Goal: Task Accomplishment & Management: Manage account settings

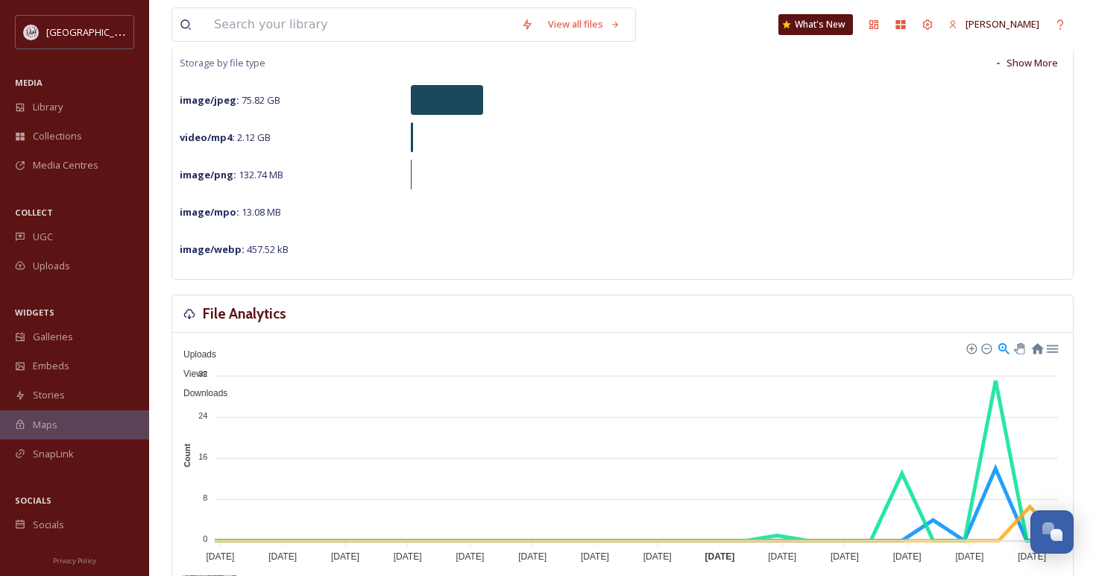
scroll to position [176, 0]
click at [50, 160] on span "Media Centres" at bounding box center [66, 165] width 66 height 14
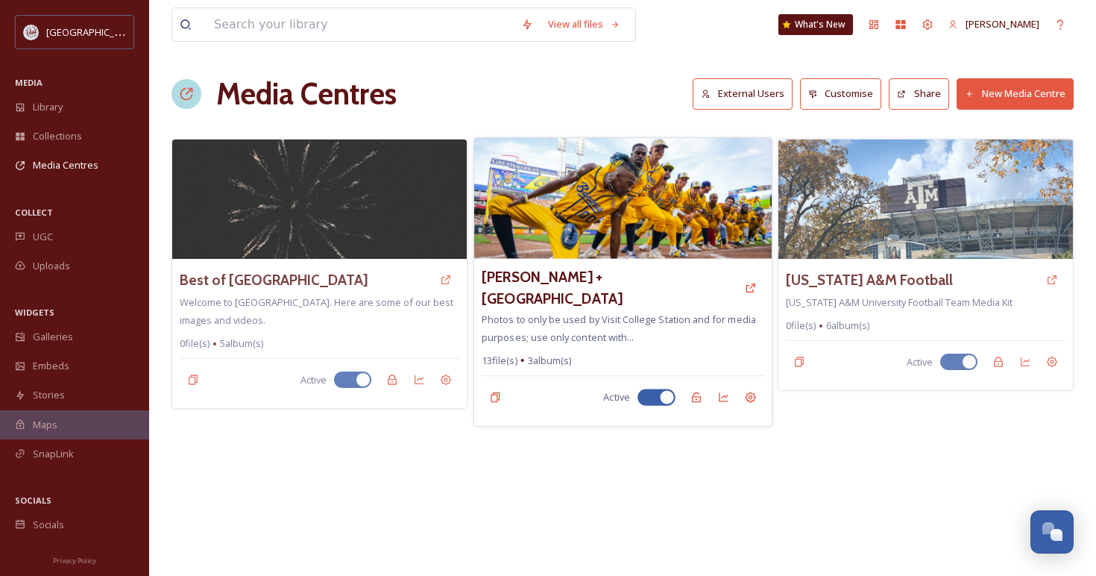
click at [575, 262] on div "[PERSON_NAME] + Visit College Station Photos to only be used by Visit College S…" at bounding box center [622, 342] width 297 height 167
click at [573, 221] on img at bounding box center [622, 198] width 297 height 121
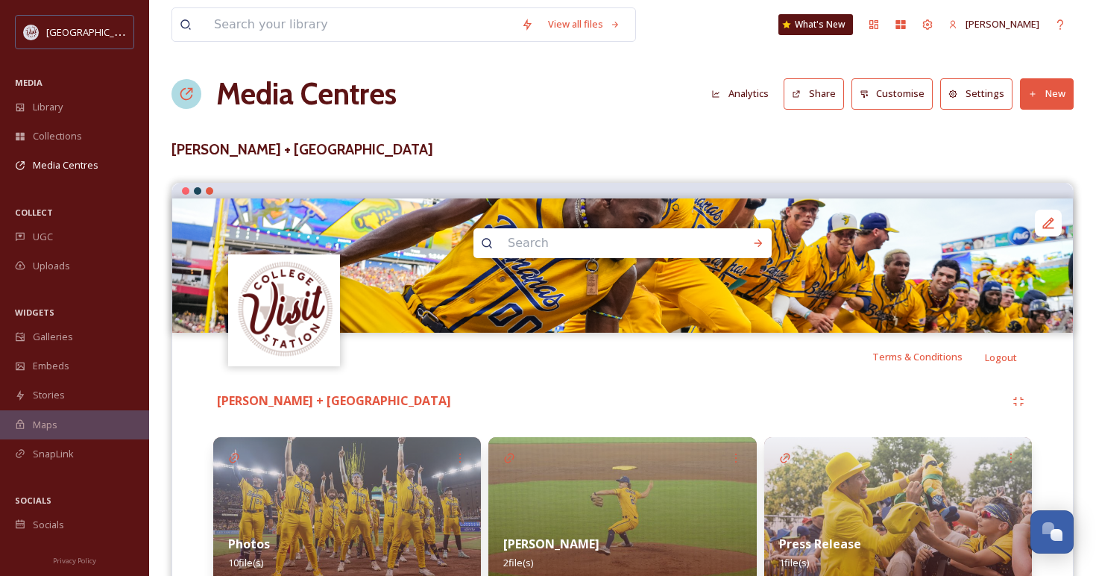
click at [977, 103] on button "Settings" at bounding box center [976, 93] width 72 height 31
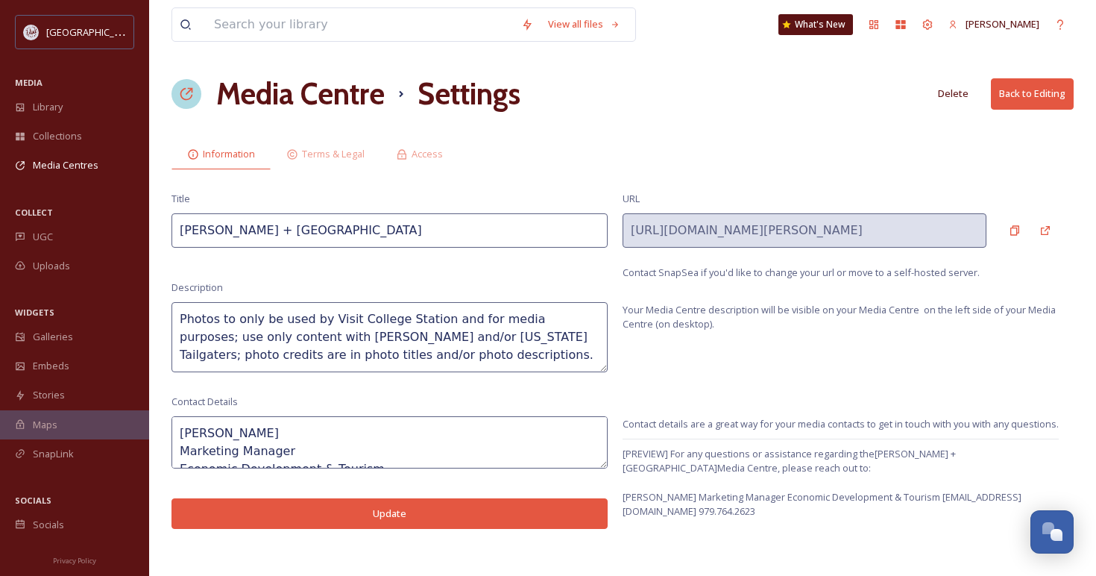
click at [1009, 96] on button "Back to Editing" at bounding box center [1032, 93] width 83 height 31
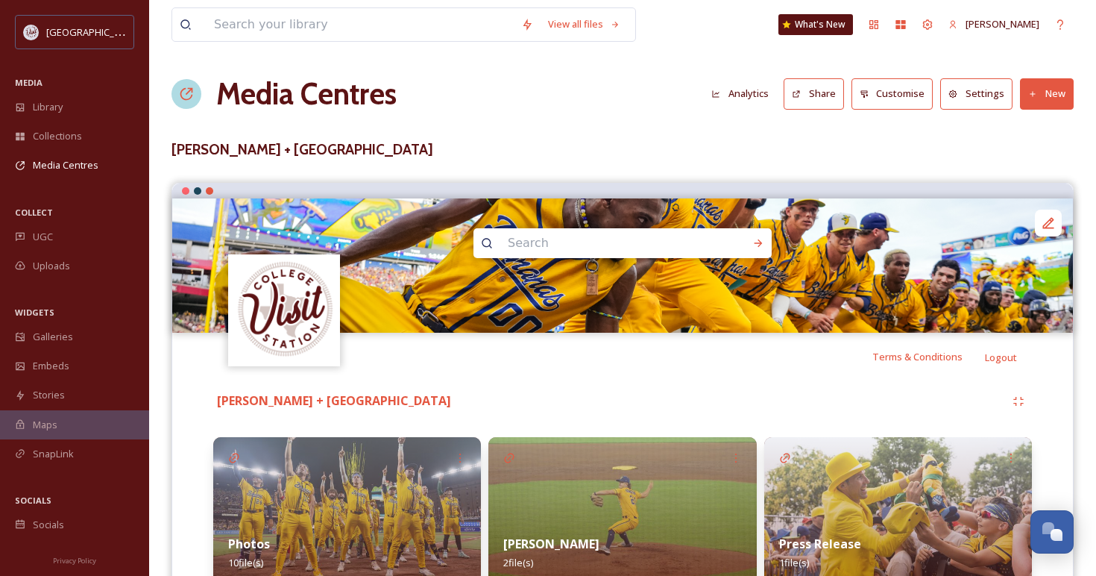
click at [905, 92] on button "Customise" at bounding box center [892, 93] width 82 height 31
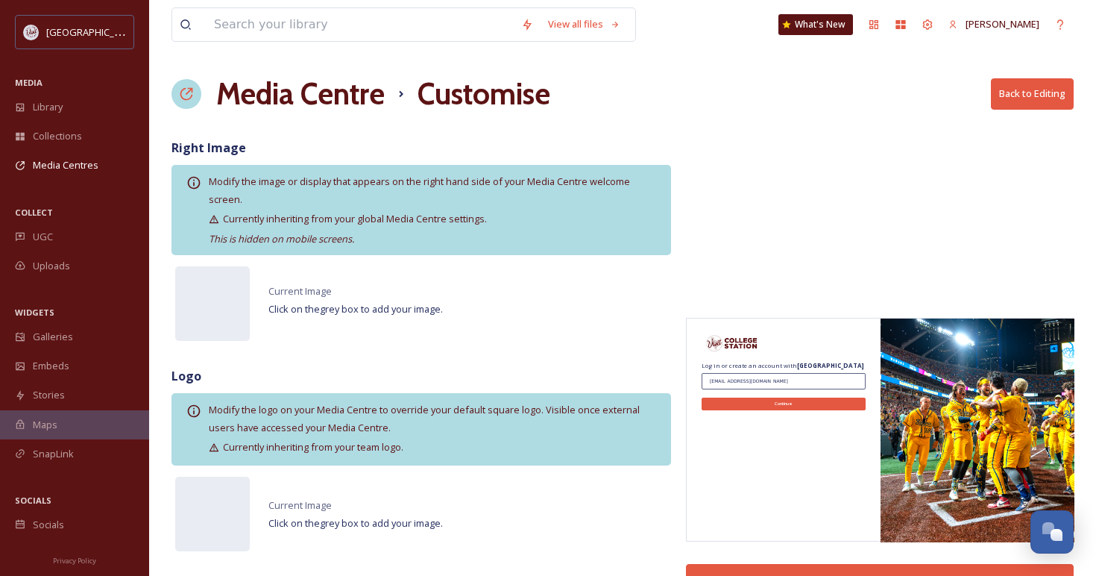
click at [1023, 92] on button "Back to Editing" at bounding box center [1032, 93] width 83 height 31
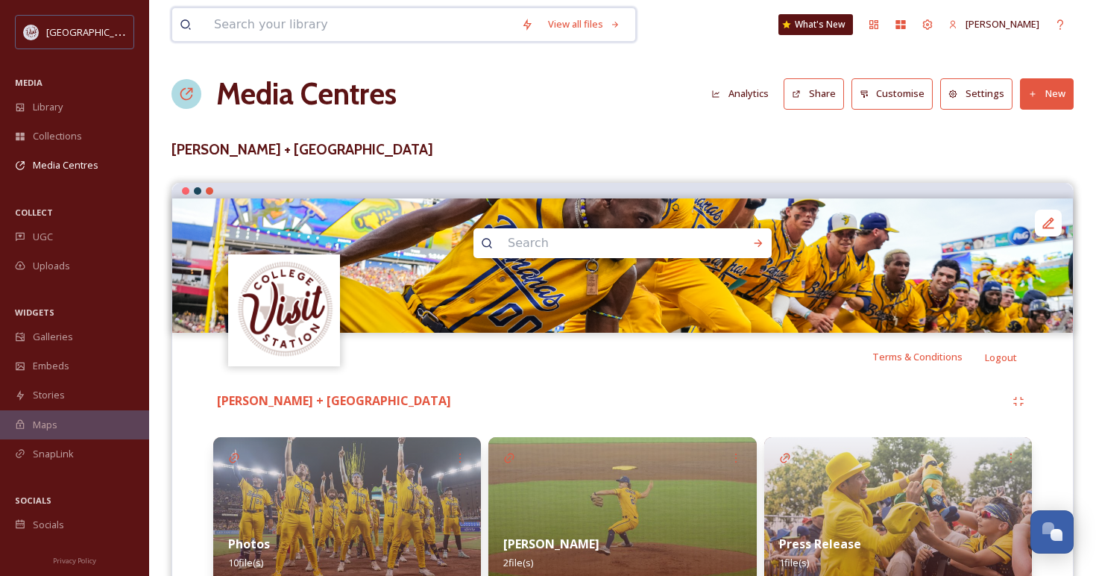
click at [470, 22] on input at bounding box center [360, 24] width 307 height 33
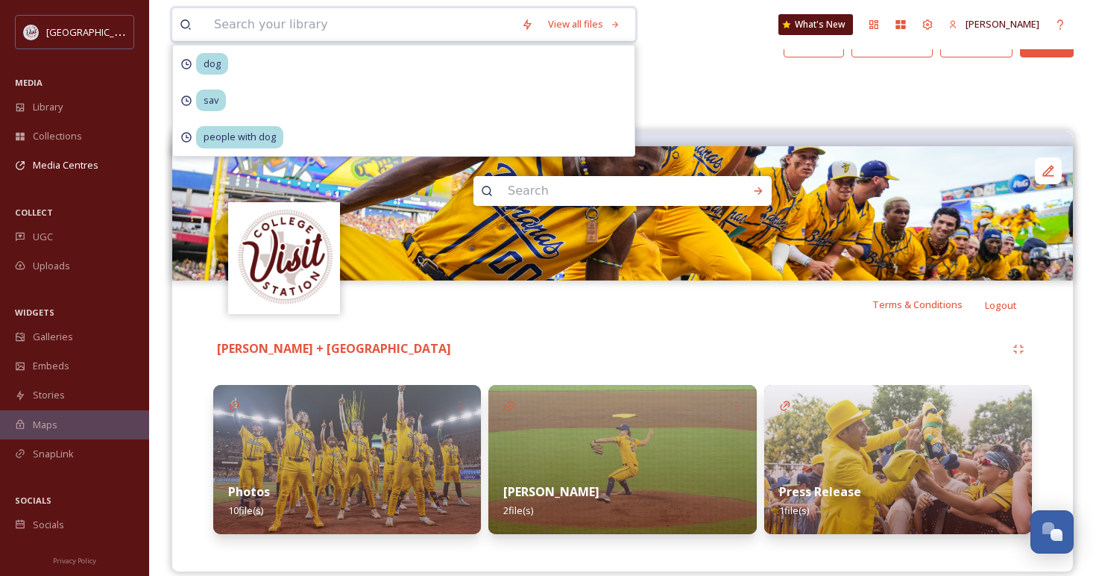
scroll to position [70, 0]
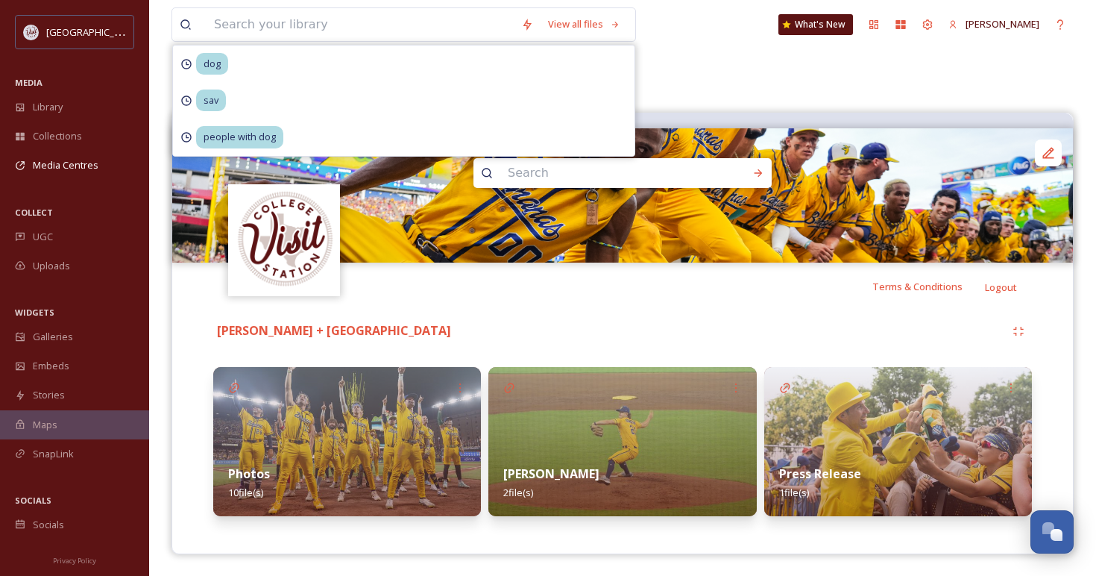
click at [778, 67] on div "View all files dog sav people with dog What's New [PERSON_NAME] Media Centres A…" at bounding box center [622, 253] width 947 height 646
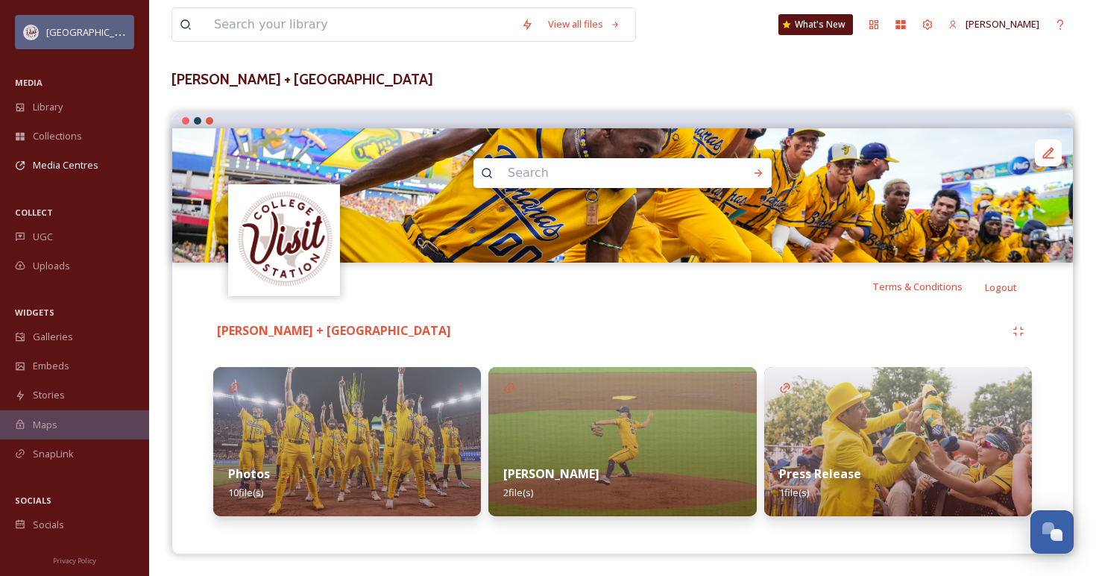
click at [57, 39] on div "[GEOGRAPHIC_DATA]" at bounding box center [86, 32] width 80 height 18
click at [62, 33] on span "[GEOGRAPHIC_DATA]" at bounding box center [93, 32] width 95 height 14
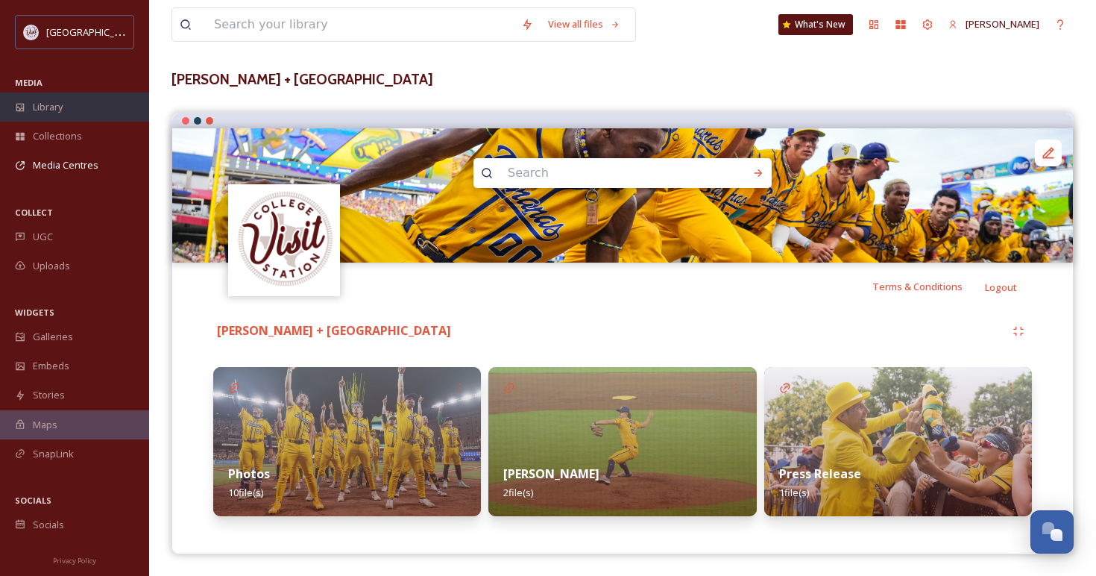
scroll to position [0, 0]
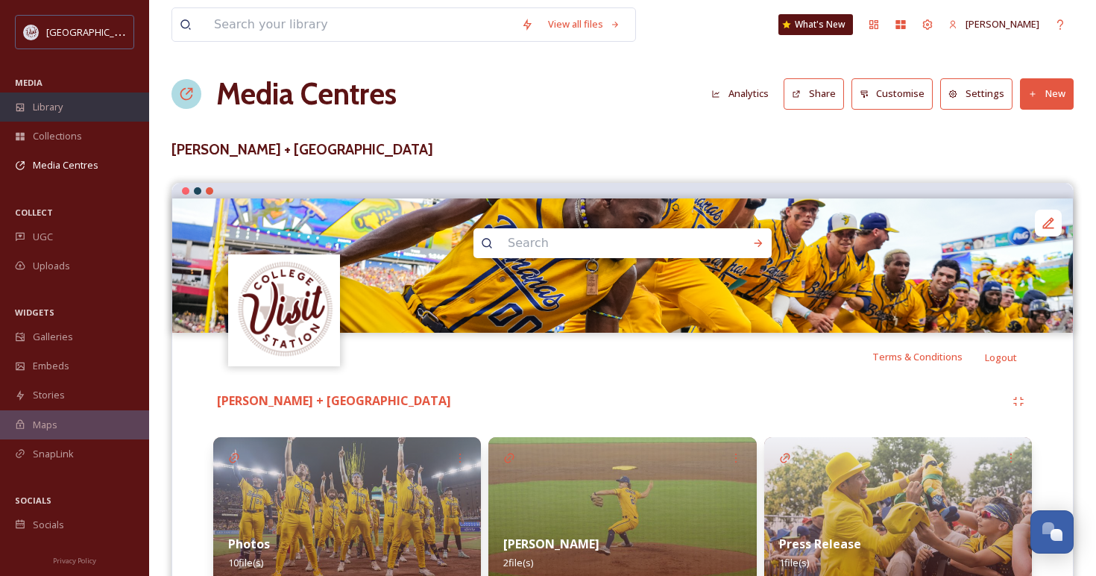
click at [55, 107] on span "Library" at bounding box center [48, 107] width 30 height 14
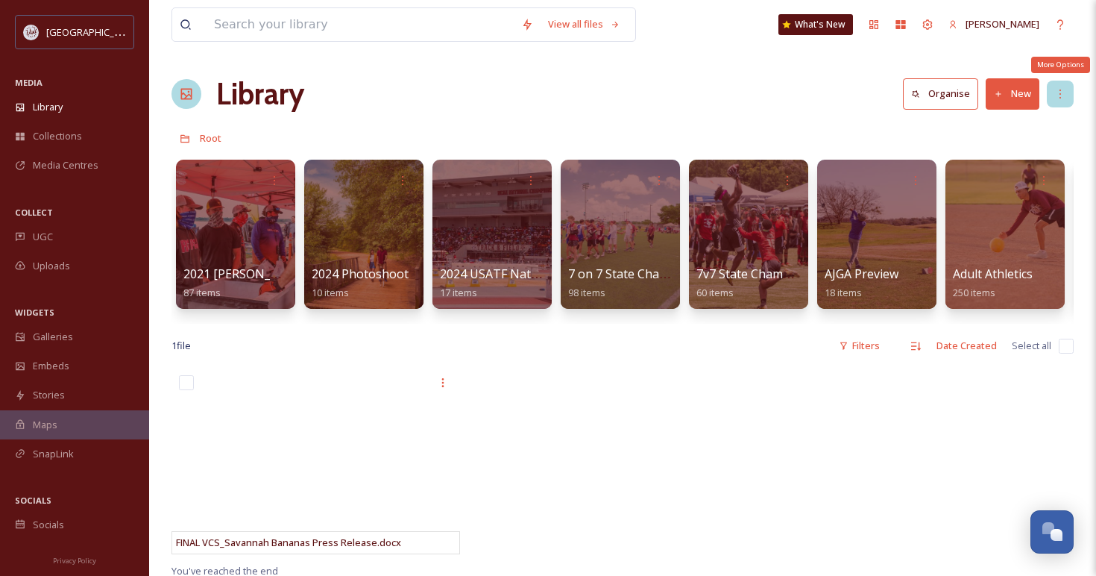
click at [1057, 93] on icon at bounding box center [1060, 94] width 12 height 12
click at [750, 108] on div "Library Organise New" at bounding box center [622, 94] width 902 height 45
click at [967, 25] on div "[PERSON_NAME]" at bounding box center [994, 24] width 106 height 29
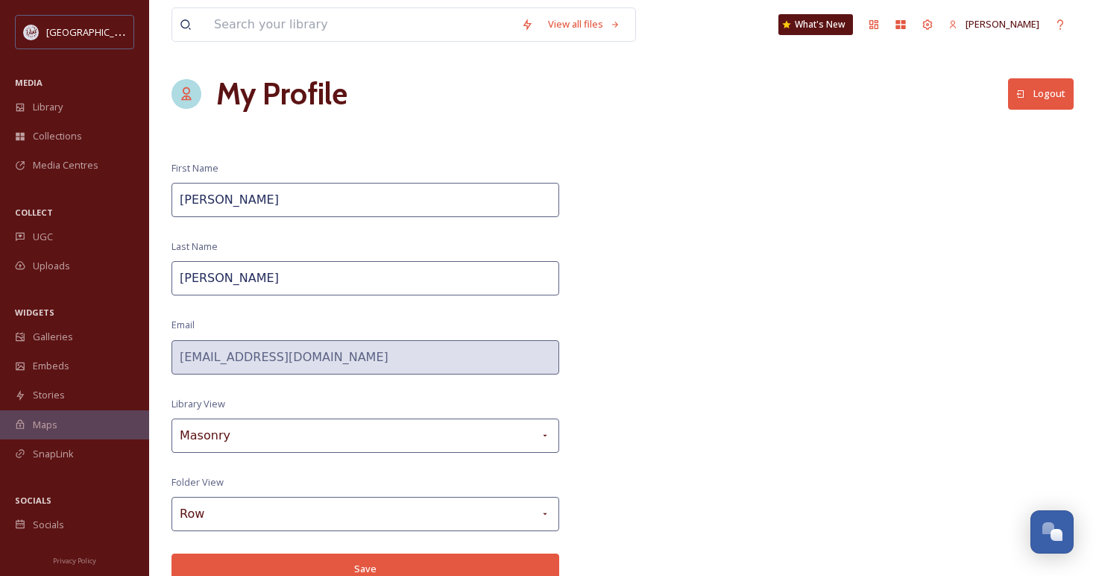
scroll to position [3, 0]
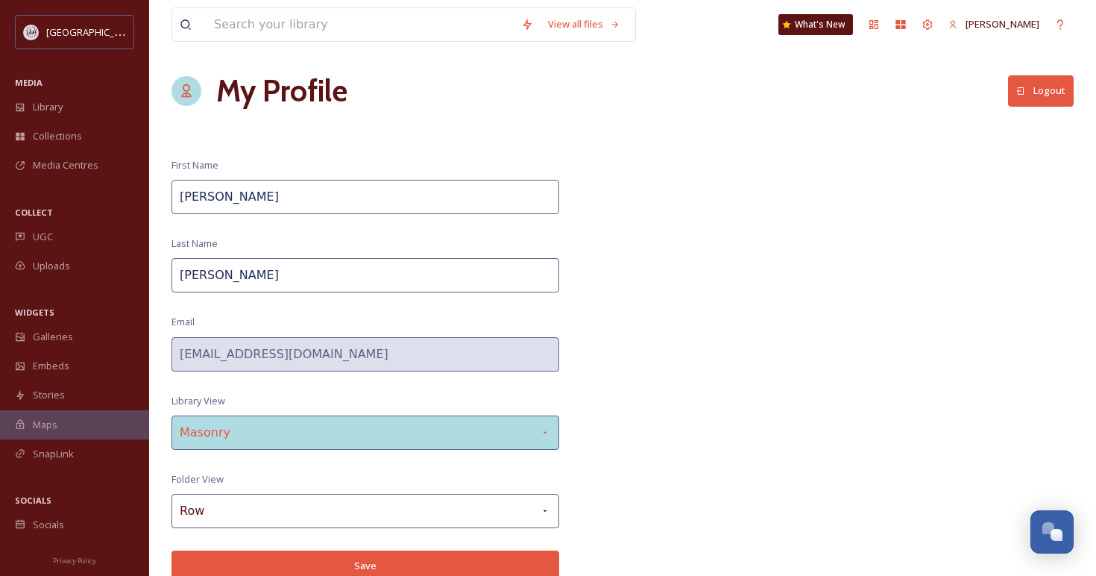
click at [538, 425] on div "Masonry" at bounding box center [365, 432] width 388 height 34
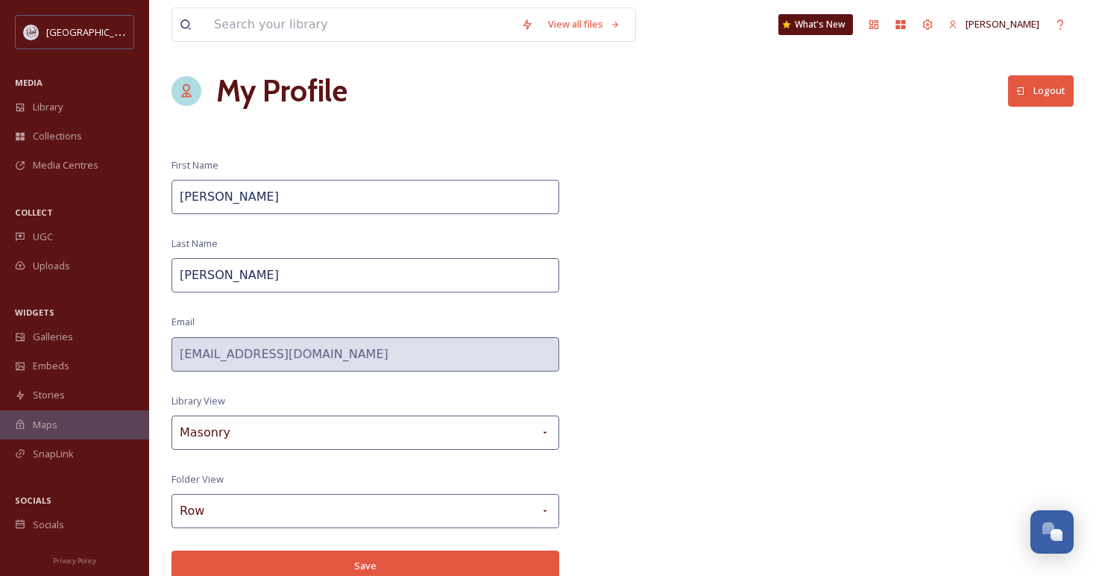
click at [637, 365] on div "View all files What's [GEOGRAPHIC_DATA][PERSON_NAME] My Profile Logout First Na…" at bounding box center [622, 289] width 947 height 584
click at [840, 97] on div "My Profile Logout" at bounding box center [622, 91] width 902 height 45
click at [110, 32] on span "[GEOGRAPHIC_DATA]" at bounding box center [93, 32] width 95 height 14
click at [822, 27] on div "What's New" at bounding box center [815, 24] width 75 height 21
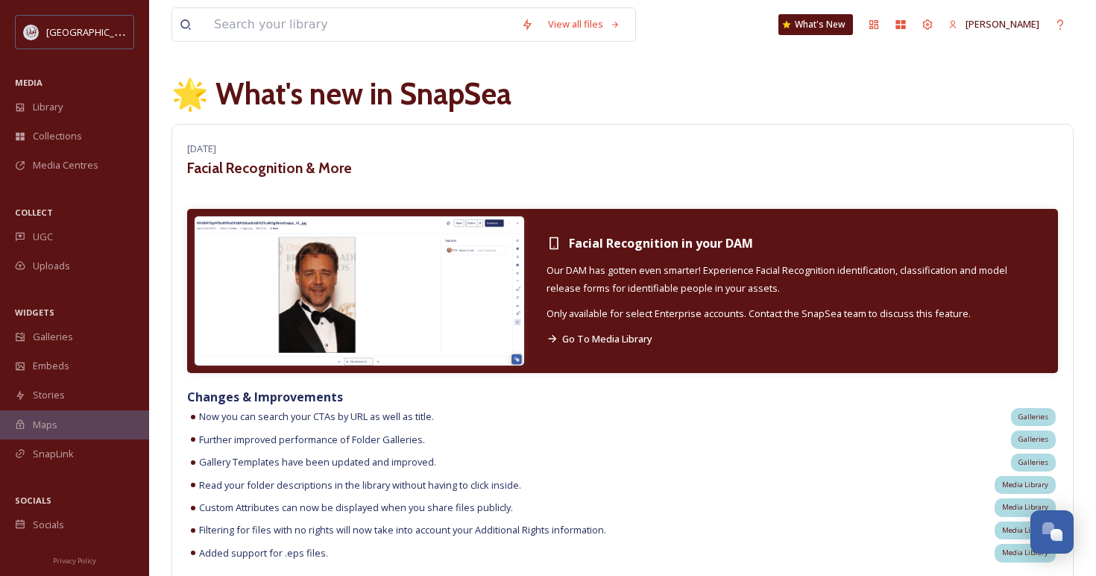
click at [880, 29] on icon at bounding box center [874, 25] width 12 height 12
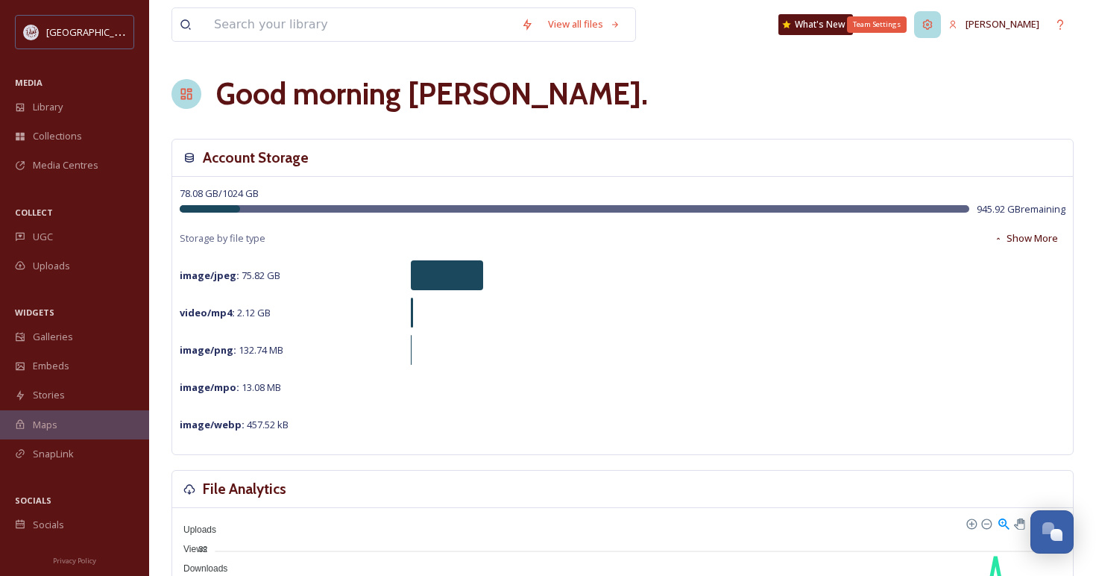
click at [934, 27] on icon at bounding box center [928, 25] width 12 height 12
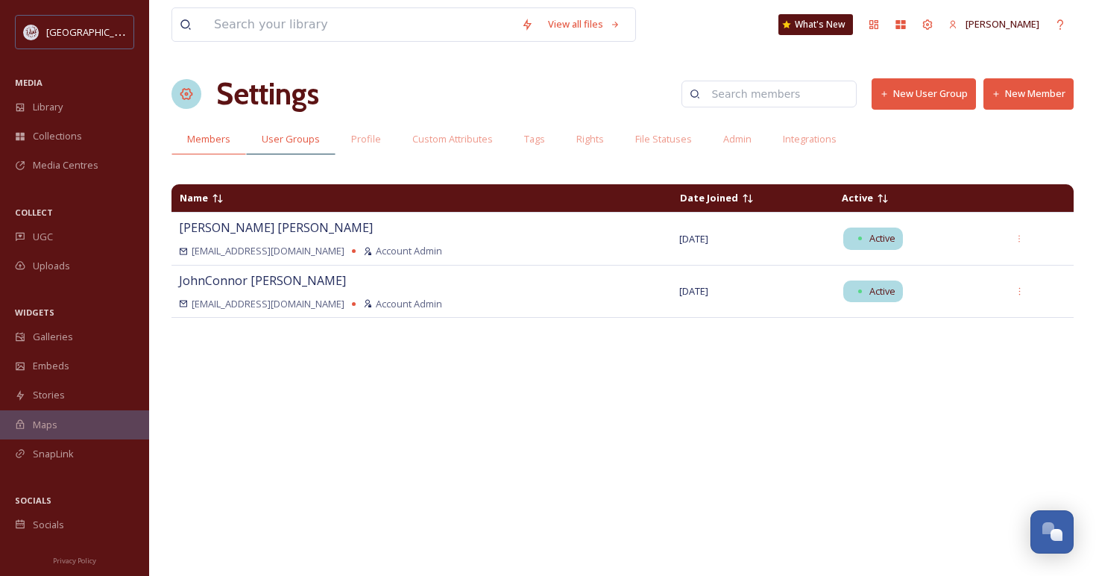
click at [295, 139] on span "User Groups" at bounding box center [291, 139] width 58 height 14
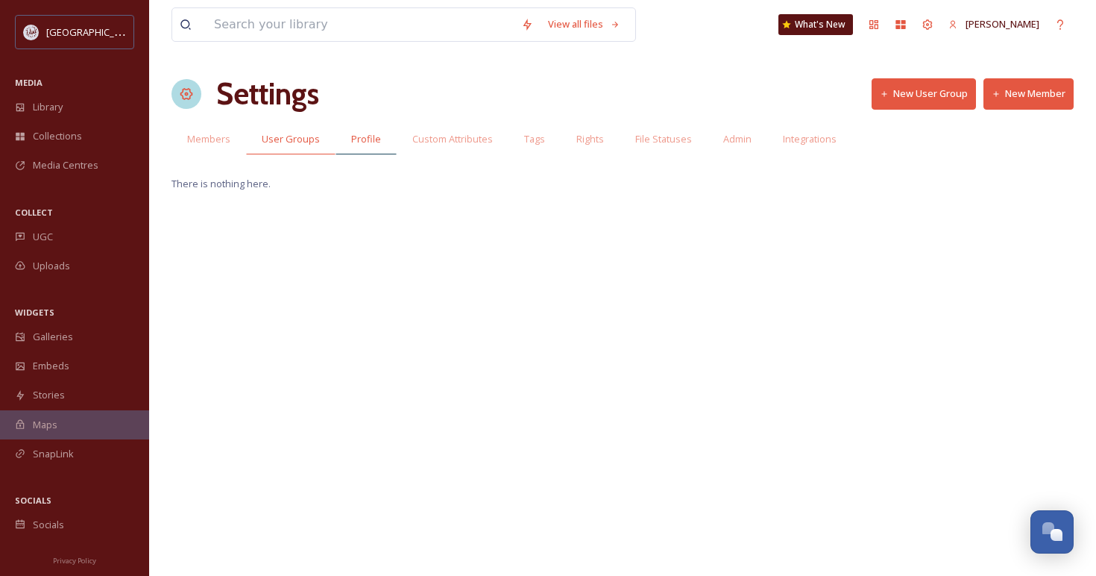
click at [365, 142] on span "Profile" at bounding box center [366, 139] width 30 height 14
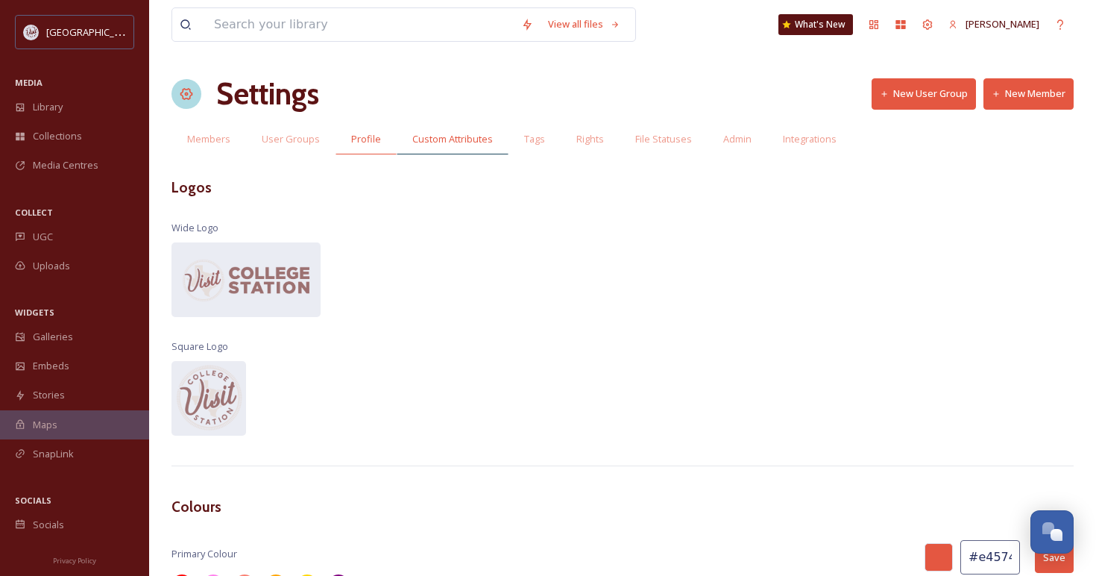
click at [440, 144] on span "Custom Attributes" at bounding box center [452, 139] width 81 height 14
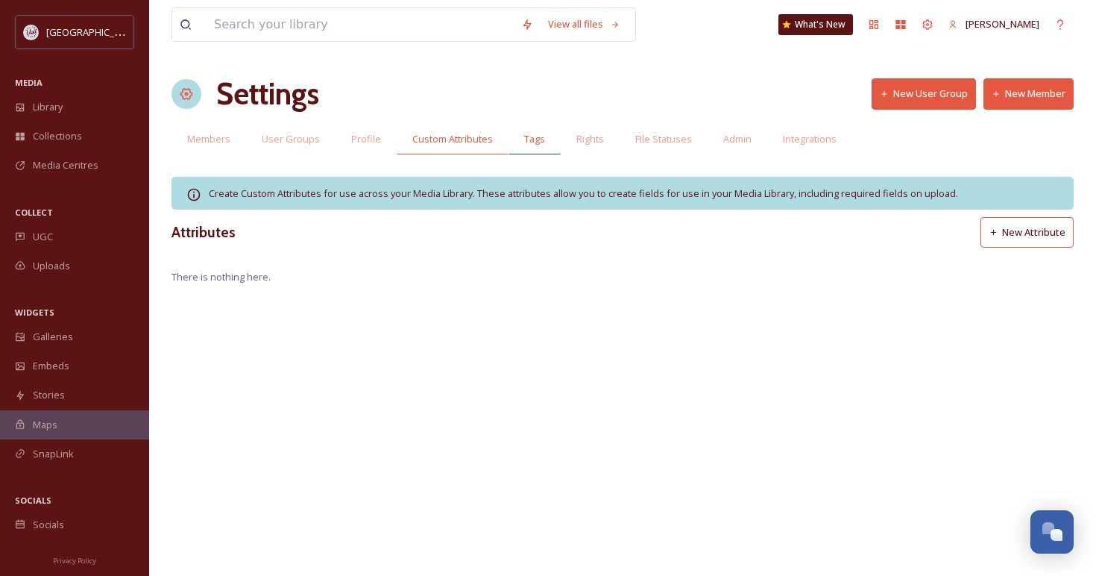
click at [526, 143] on span "Tags" at bounding box center [534, 139] width 21 height 14
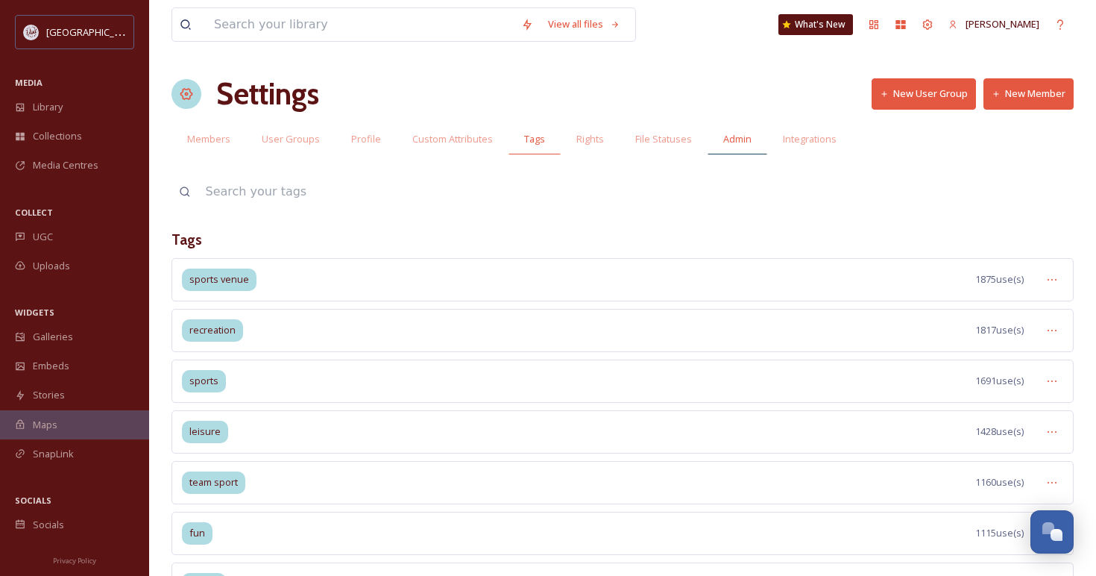
click at [737, 140] on span "Admin" at bounding box center [737, 139] width 28 height 14
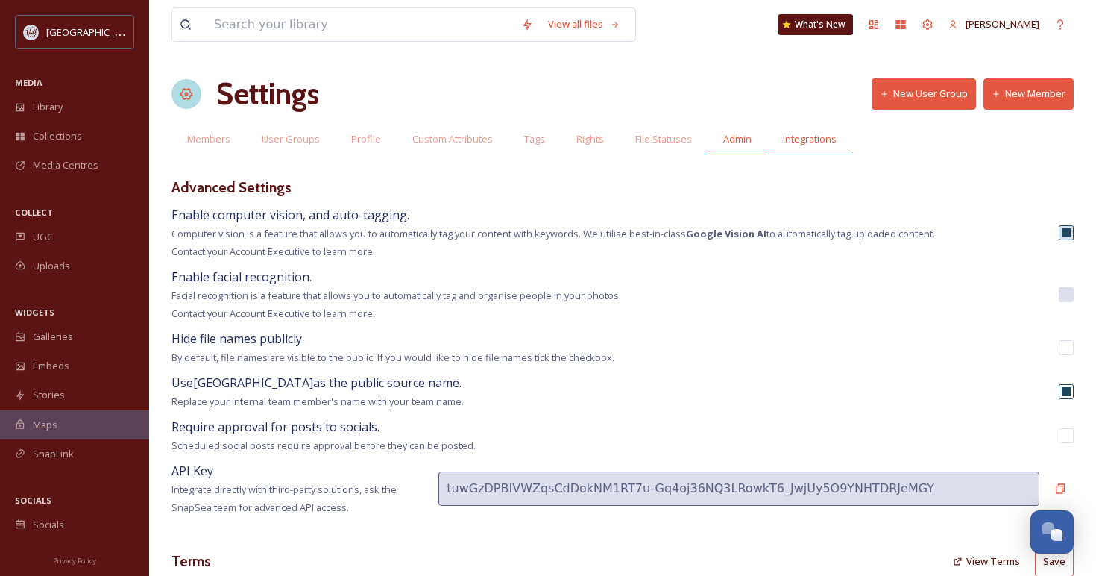
click at [804, 137] on span "Integrations" at bounding box center [810, 139] width 54 height 14
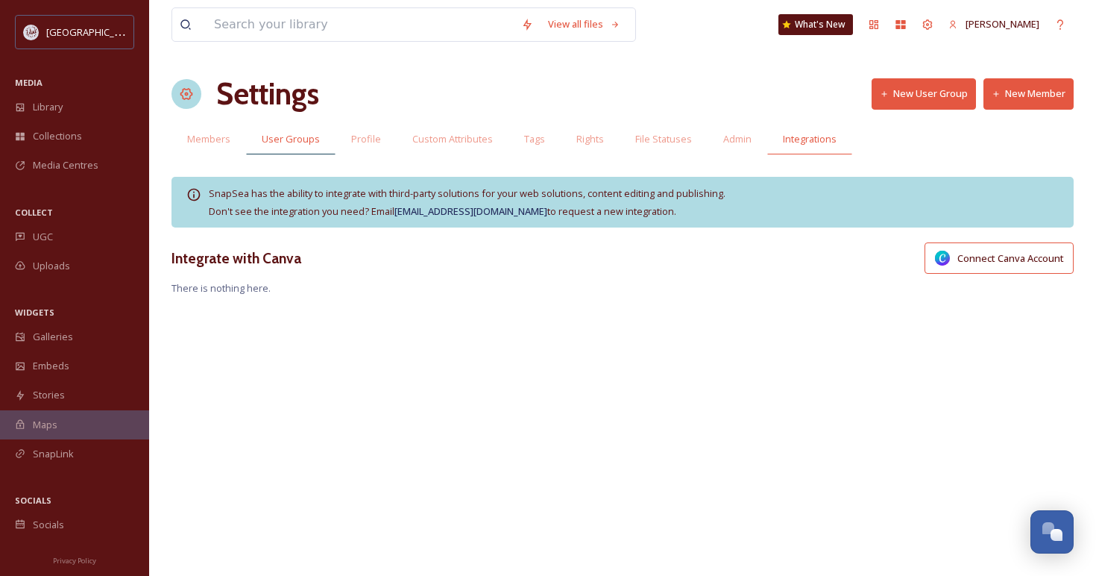
click at [289, 138] on span "User Groups" at bounding box center [291, 139] width 58 height 14
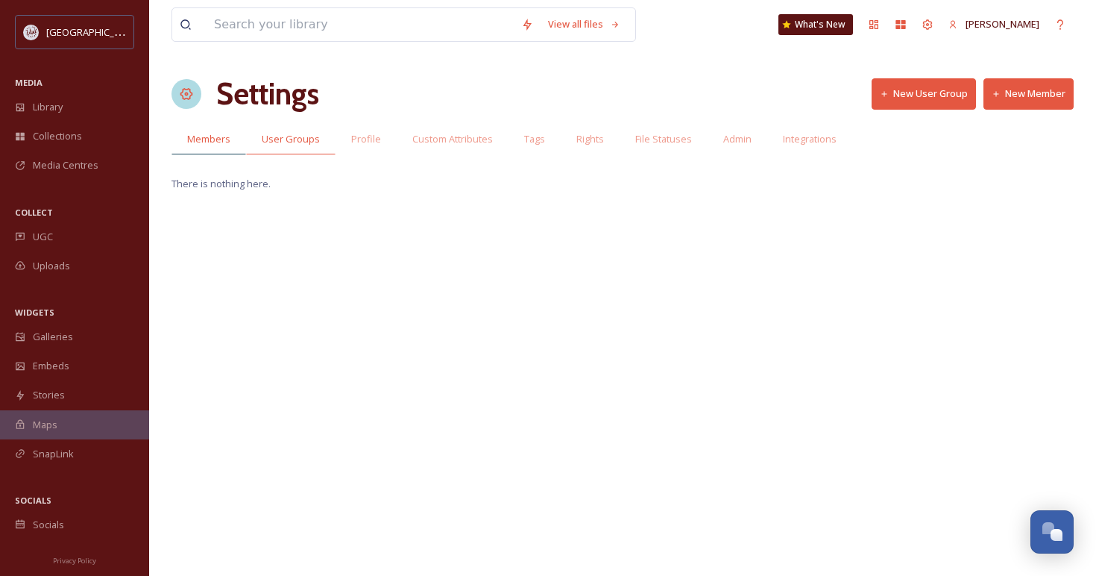
click at [215, 136] on span "Members" at bounding box center [208, 139] width 43 height 14
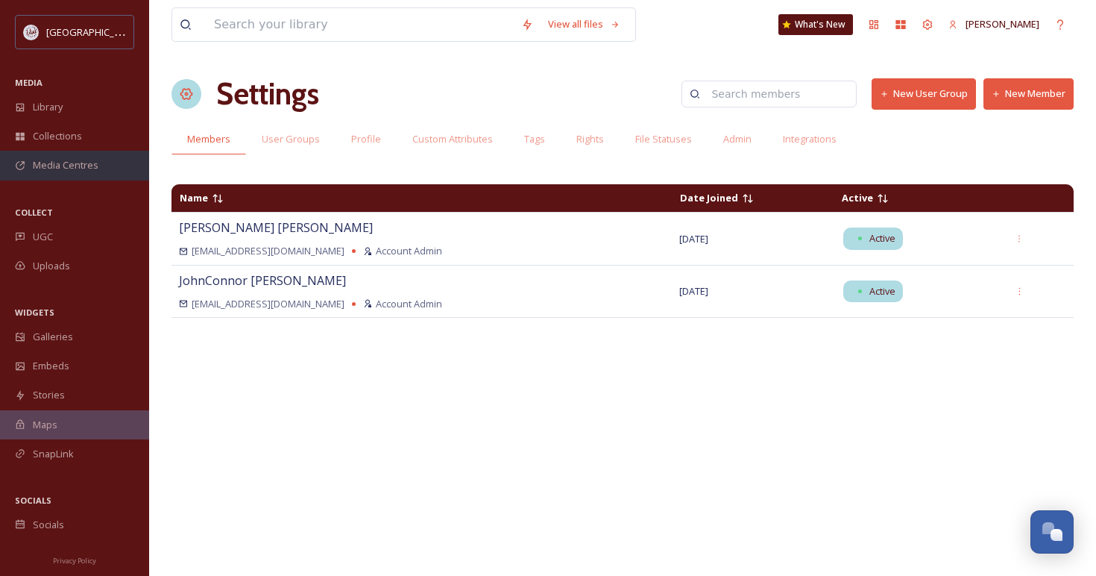
click at [70, 166] on span "Media Centres" at bounding box center [66, 165] width 66 height 14
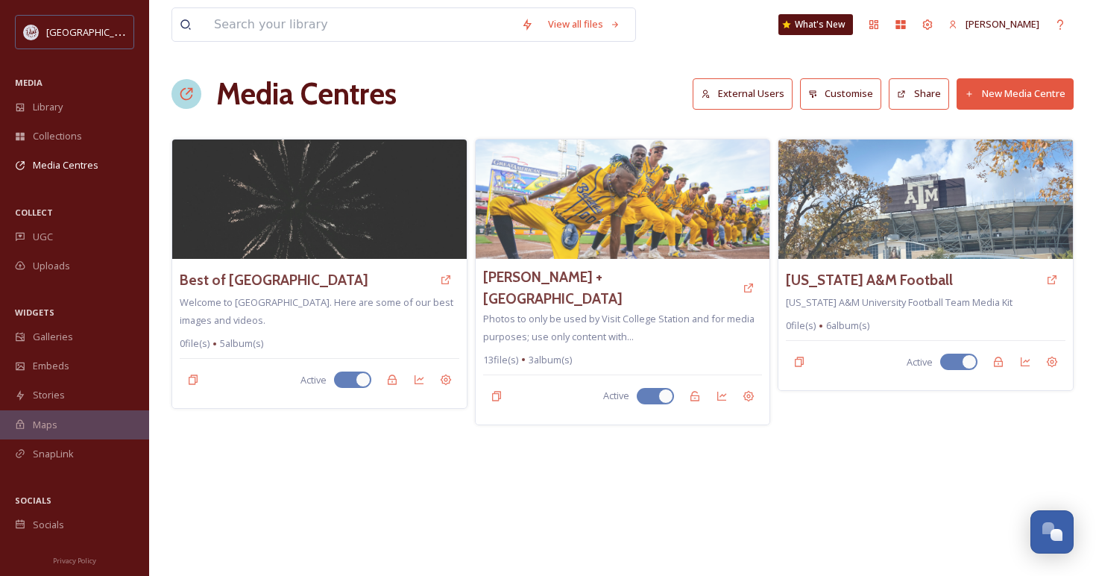
click at [761, 94] on button "External Users" at bounding box center [743, 93] width 100 height 31
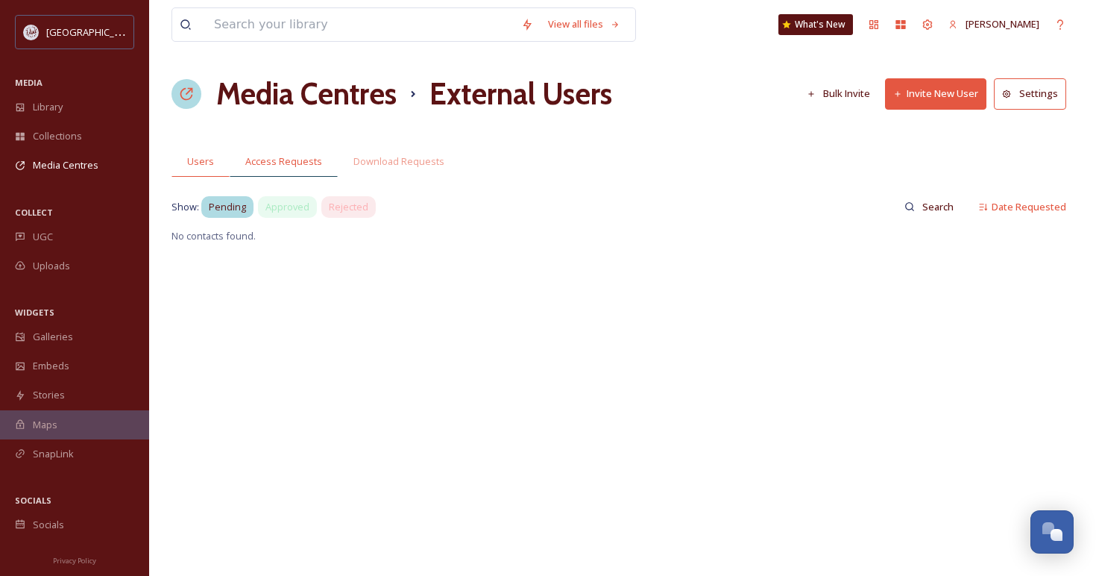
click at [270, 163] on span "Access Requests" at bounding box center [283, 161] width 77 height 14
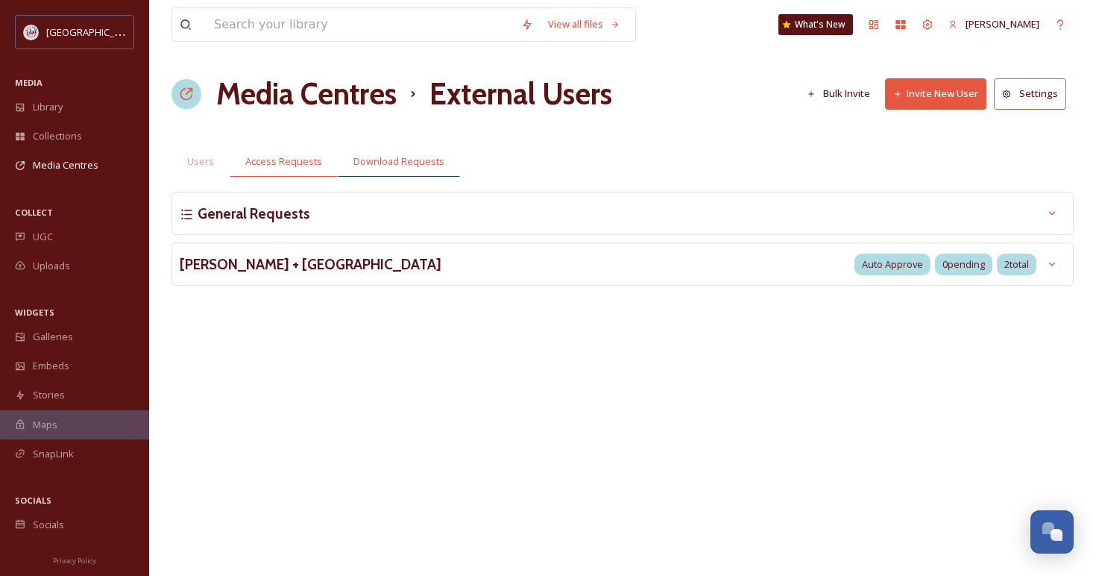
click at [368, 165] on span "Download Requests" at bounding box center [398, 161] width 91 height 14
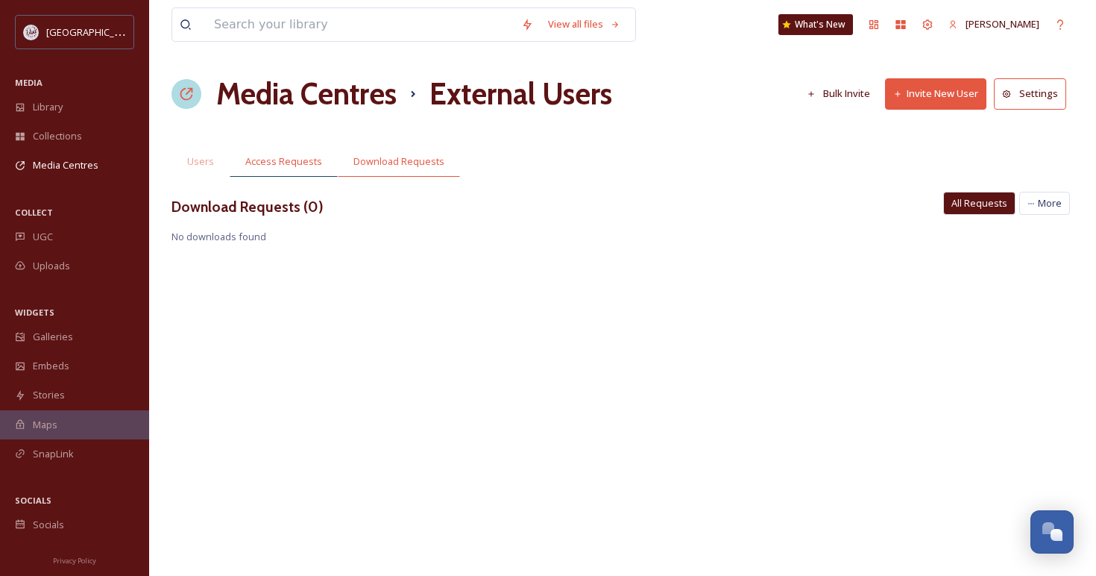
click at [280, 164] on span "Access Requests" at bounding box center [283, 161] width 77 height 14
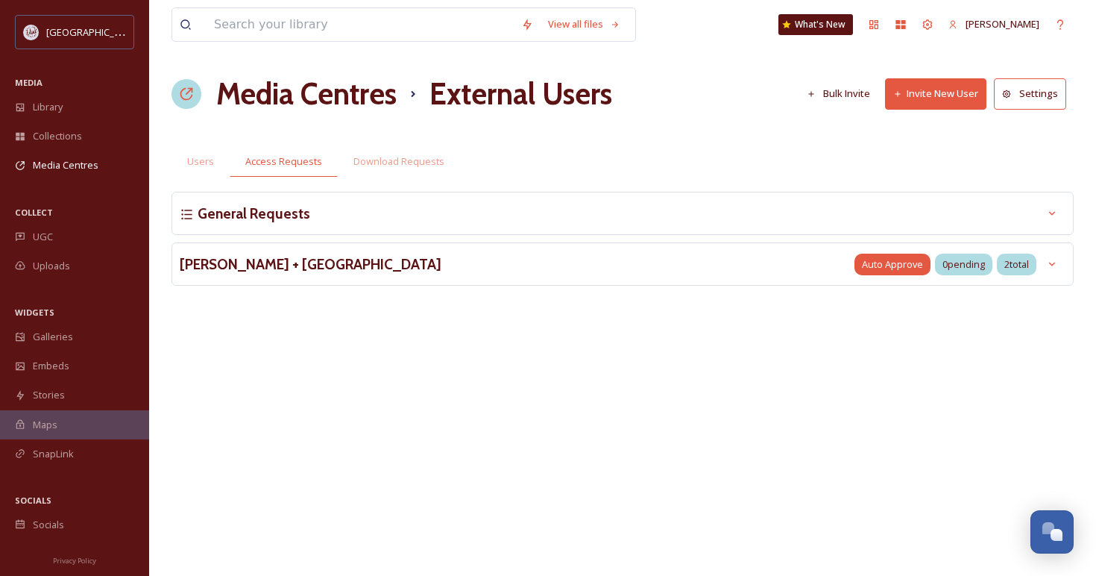
click at [881, 270] on span "Auto Approve" at bounding box center [892, 264] width 61 height 14
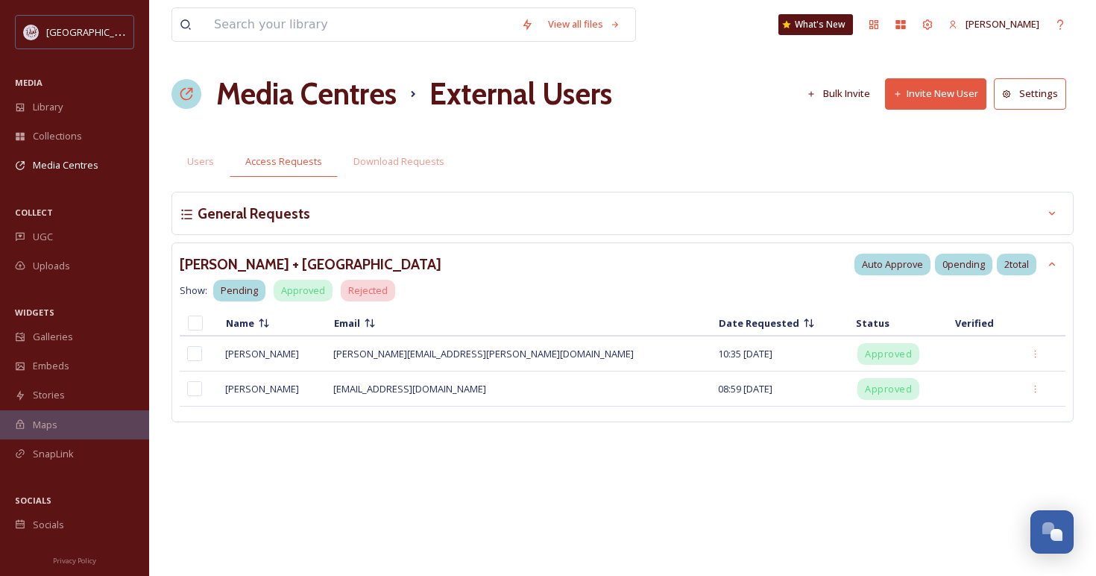
click at [258, 212] on h3 "General Requests" at bounding box center [245, 214] width 130 height 22
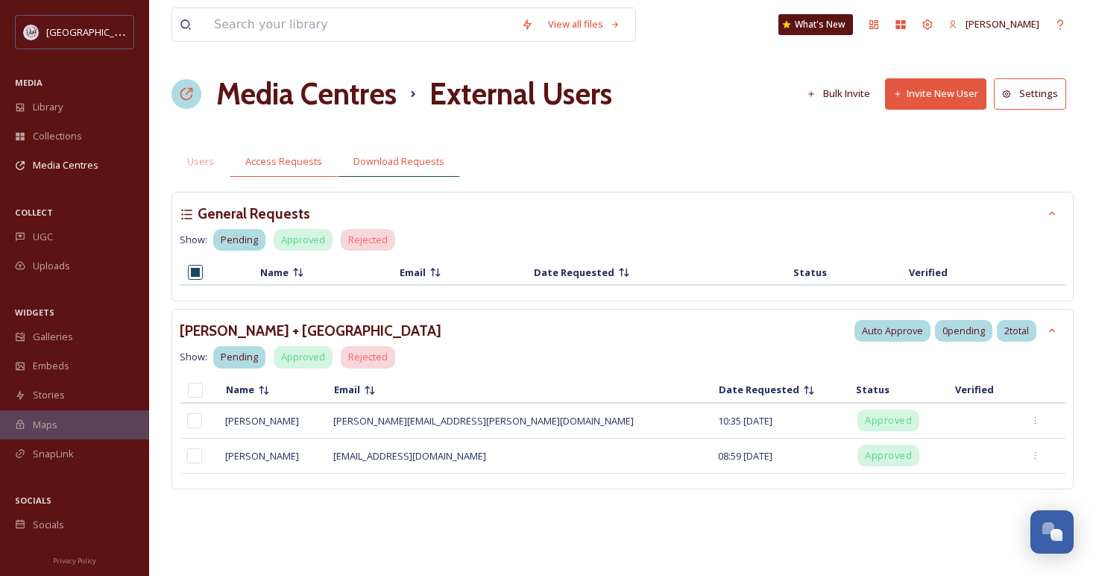
click at [396, 165] on span "Download Requests" at bounding box center [398, 161] width 91 height 14
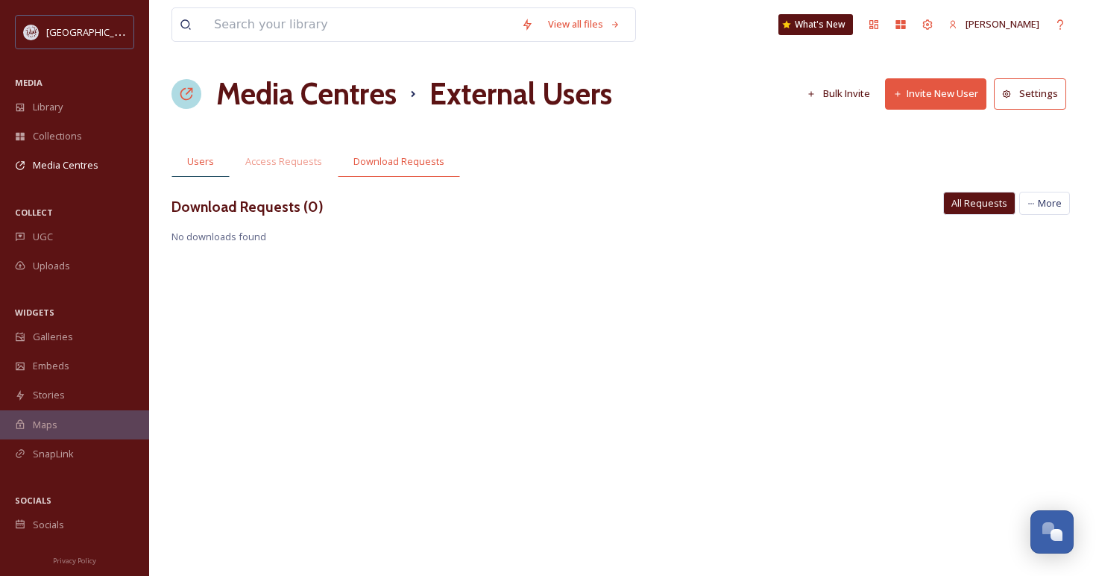
click at [206, 165] on span "Users" at bounding box center [200, 161] width 27 height 14
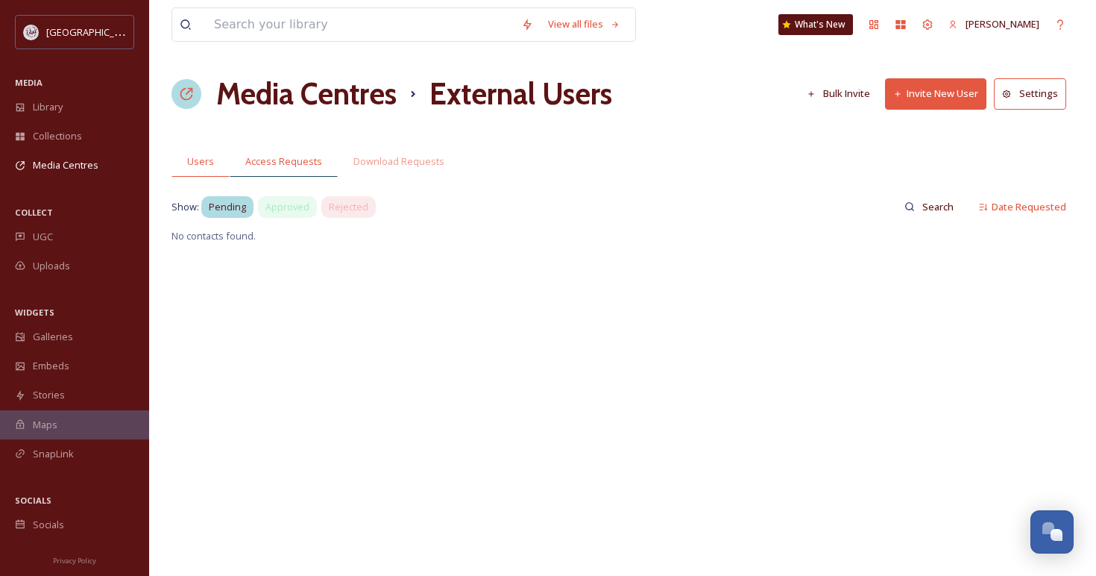
click at [283, 165] on span "Access Requests" at bounding box center [283, 161] width 77 height 14
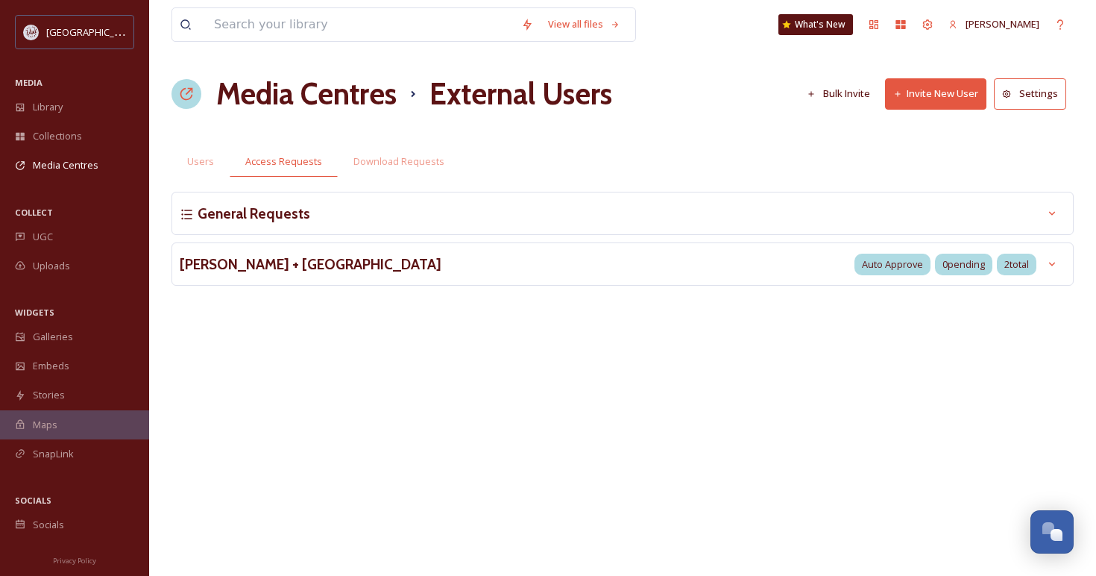
click at [1041, 98] on button "Settings" at bounding box center [1030, 93] width 72 height 31
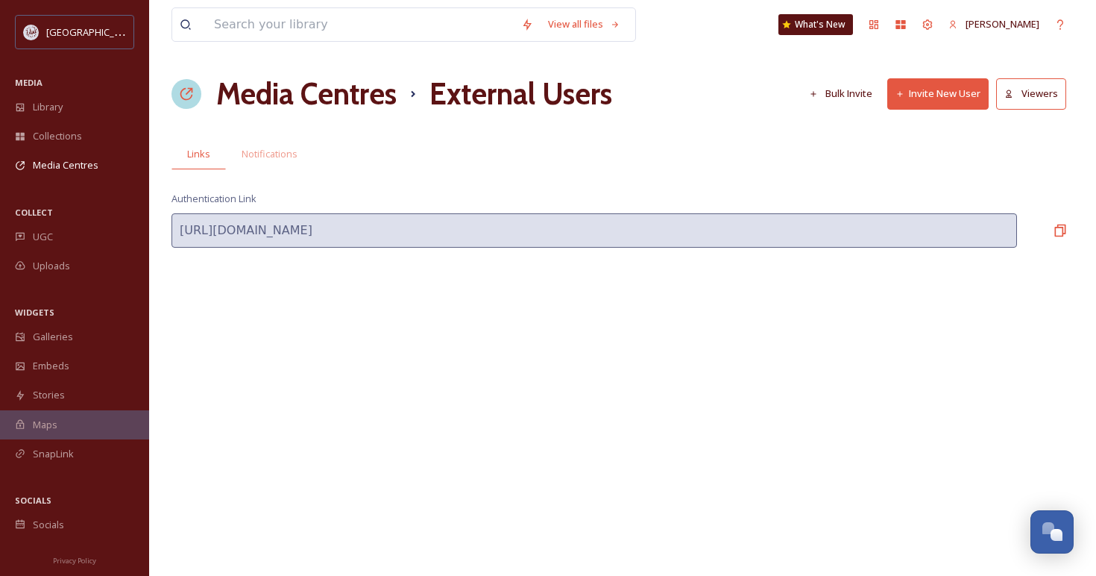
click at [722, 309] on div "View all files What's [GEOGRAPHIC_DATA][PERSON_NAME] Media Centres External Use…" at bounding box center [622, 288] width 947 height 576
click at [276, 95] on h1 "Media Centres" at bounding box center [306, 94] width 180 height 45
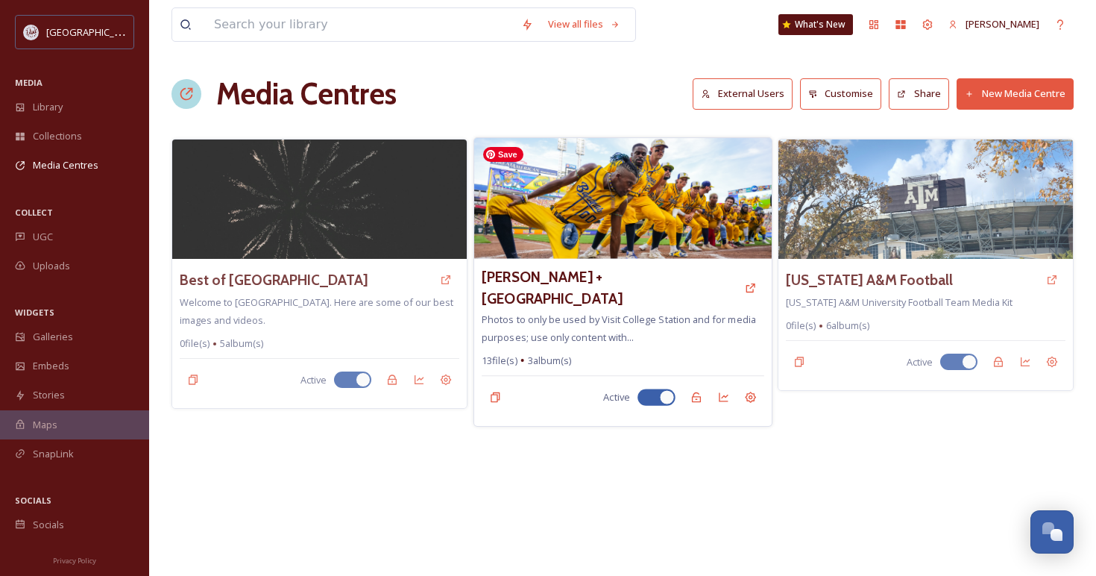
click at [540, 227] on img at bounding box center [622, 198] width 297 height 121
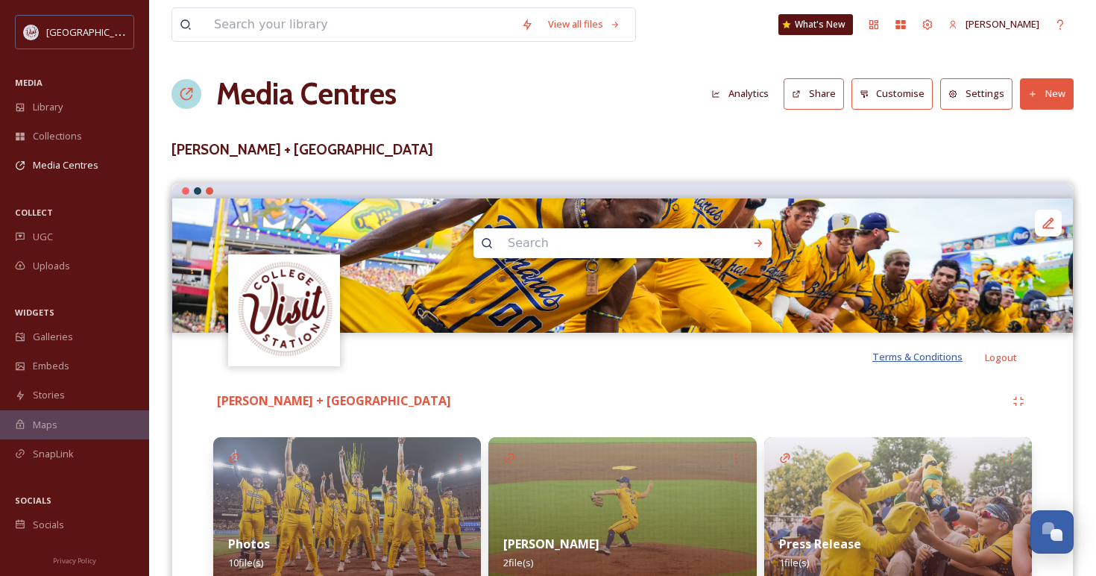
click at [941, 358] on span "Terms & Conditions" at bounding box center [917, 356] width 90 height 13
click at [976, 92] on button "Settings" at bounding box center [976, 93] width 72 height 31
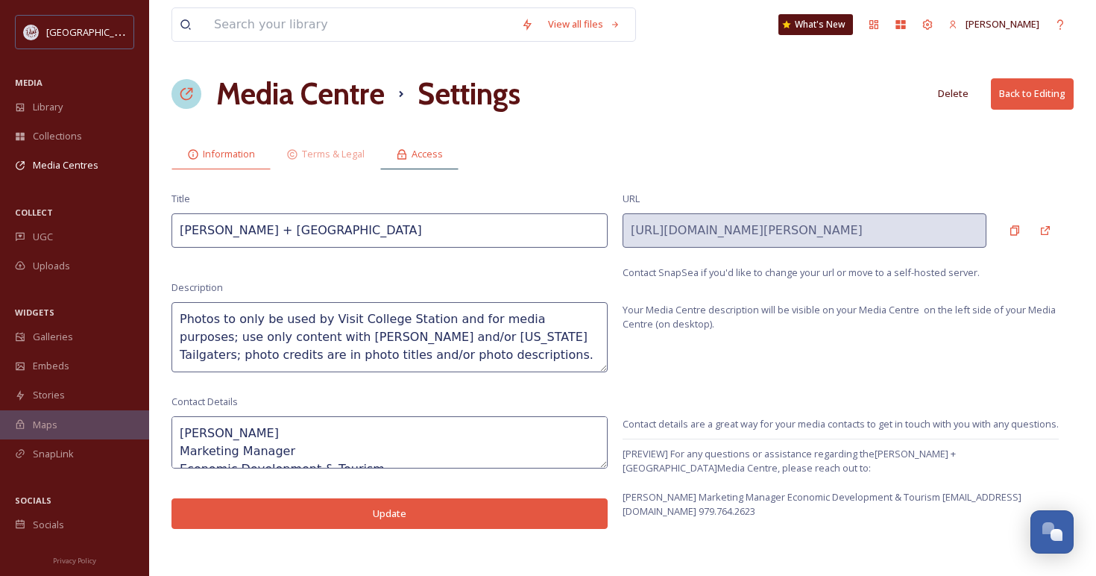
click at [424, 154] on span "Access" at bounding box center [427, 154] width 31 height 14
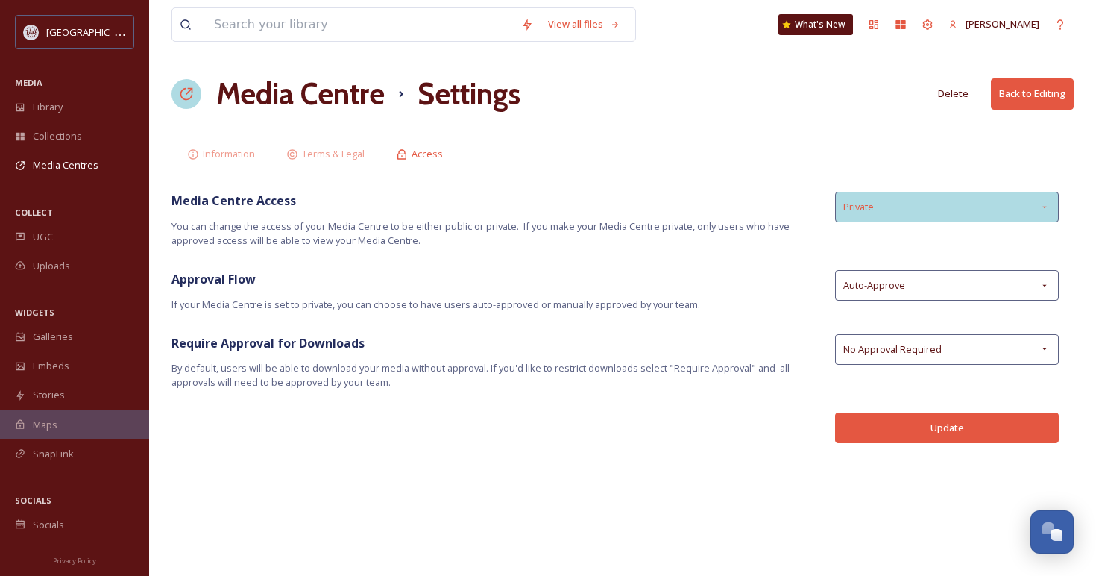
click at [871, 216] on div "Private" at bounding box center [947, 207] width 224 height 31
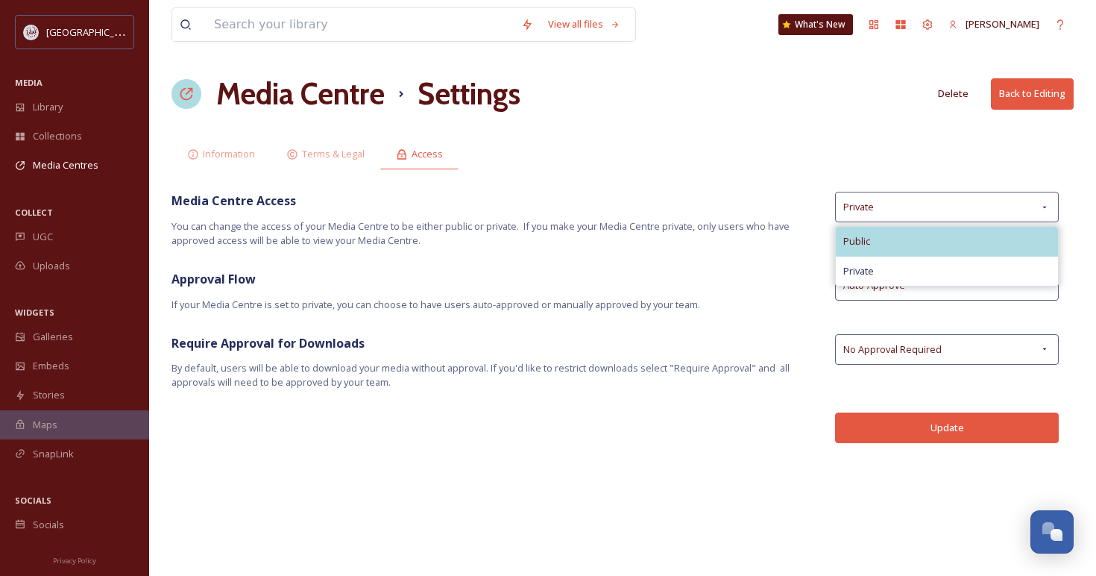
click at [859, 235] on span "Public" at bounding box center [856, 241] width 27 height 14
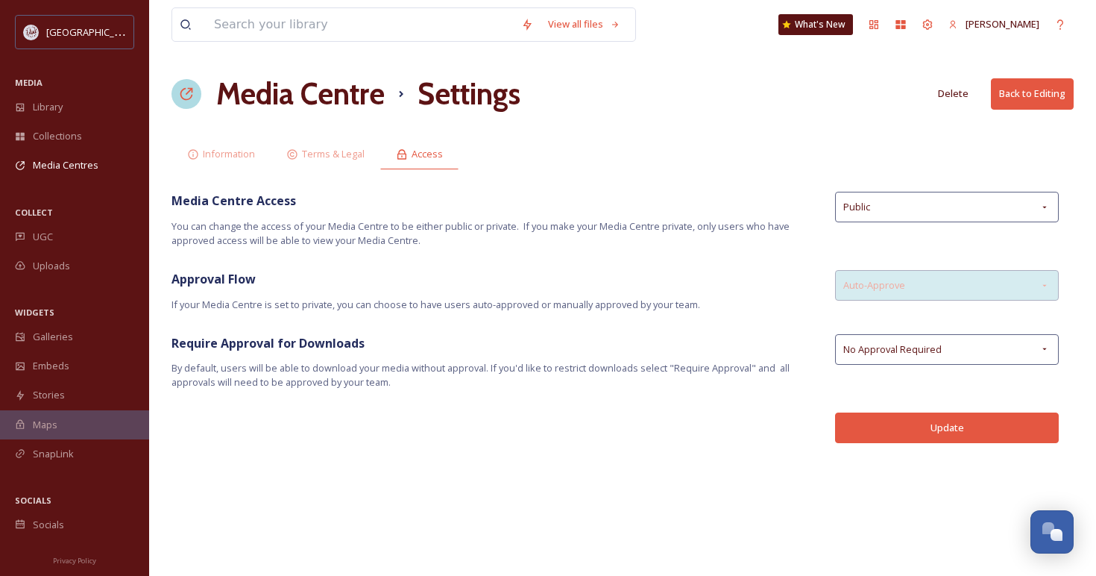
click at [884, 292] on span "Auto-Approve" at bounding box center [874, 285] width 62 height 14
click at [933, 424] on button "Update" at bounding box center [947, 427] width 224 height 31
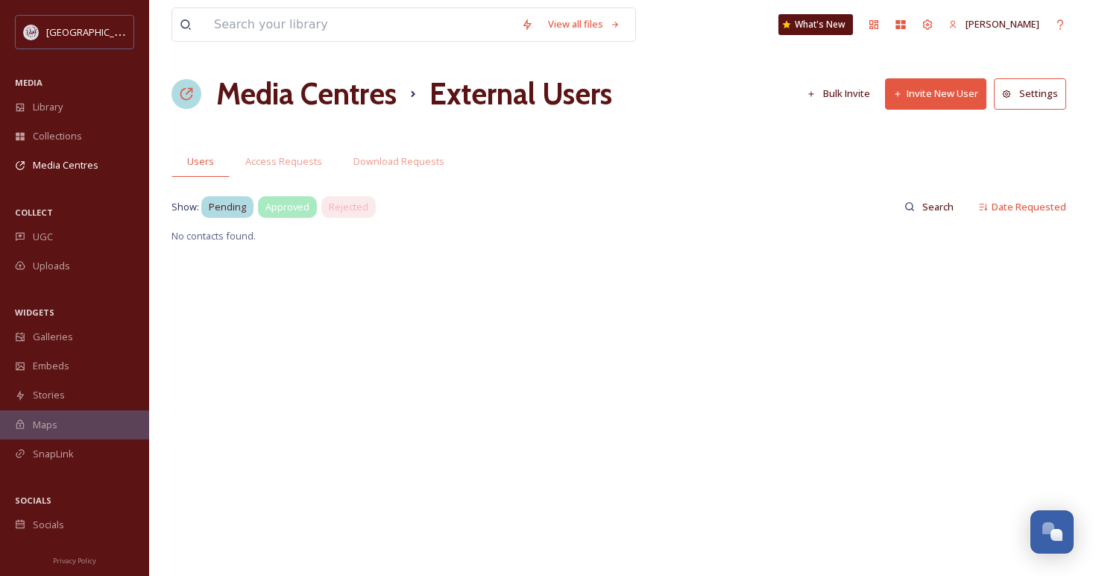
click at [295, 207] on span "Approved" at bounding box center [287, 207] width 44 height 14
